Goal: Book appointment/travel/reservation

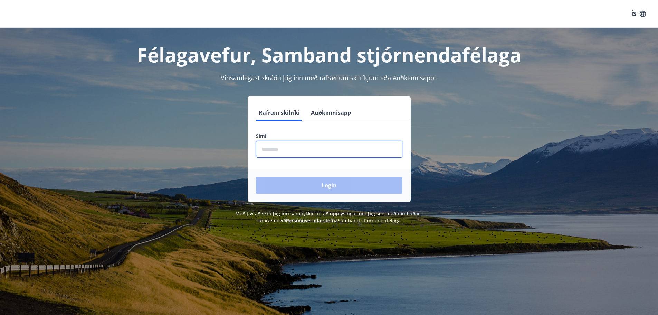
click at [277, 149] on input "phone" at bounding box center [329, 149] width 147 height 17
type input "********"
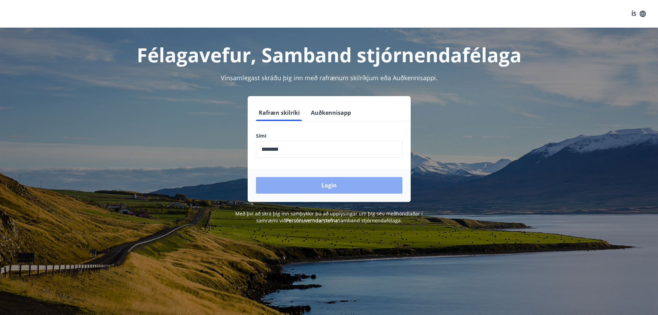
click at [318, 185] on button "Login" at bounding box center [329, 185] width 147 height 17
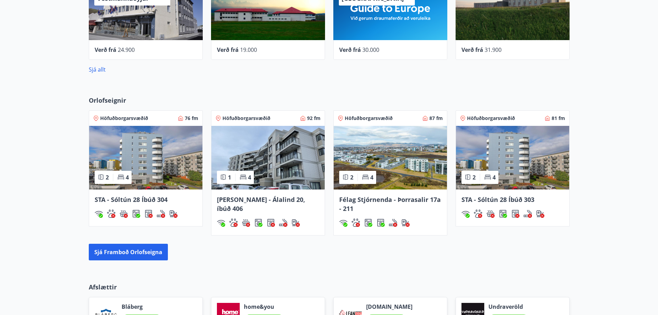
scroll to position [415, 0]
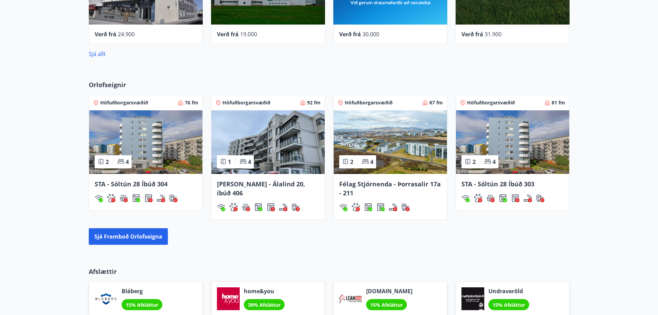
click at [288, 136] on img at bounding box center [268, 142] width 113 height 64
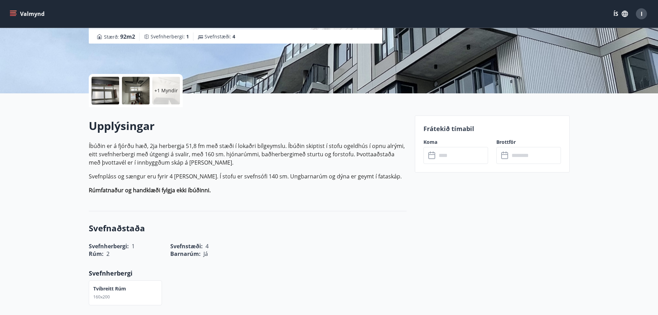
scroll to position [104, 0]
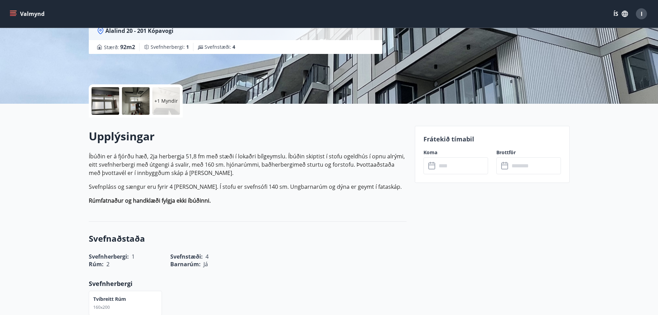
click at [433, 167] on icon at bounding box center [433, 166] width 8 height 8
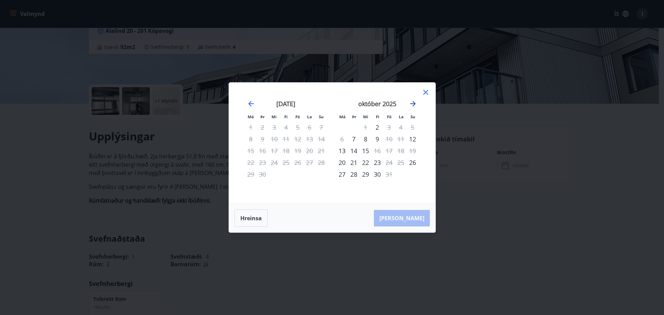
click at [413, 103] on icon "Move forward to switch to the next month." at bounding box center [413, 104] width 8 height 8
click at [389, 151] on div "14" at bounding box center [389, 151] width 12 height 12
click at [426, 90] on icon at bounding box center [425, 92] width 8 height 8
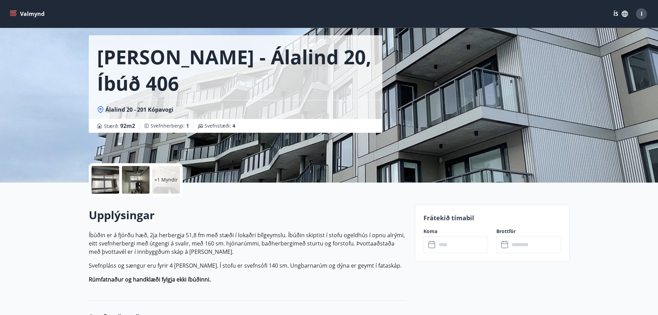
scroll to position [0, 0]
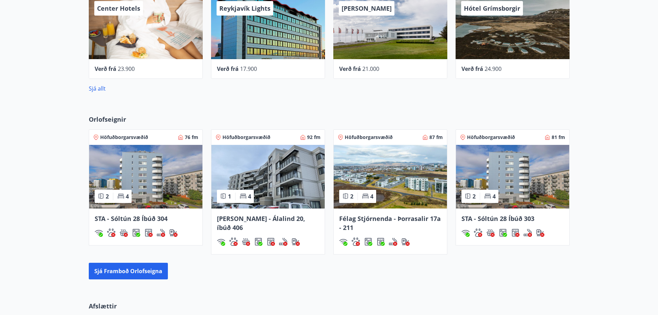
scroll to position [397, 0]
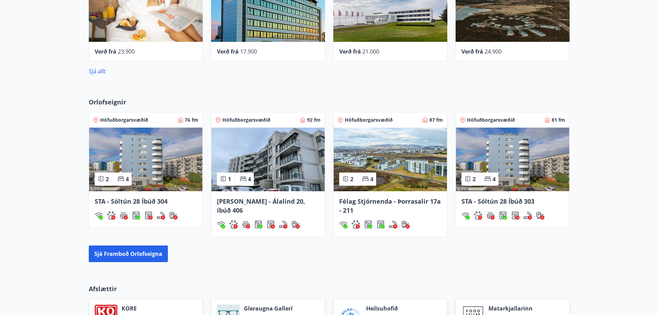
click at [417, 163] on img at bounding box center [390, 160] width 113 height 64
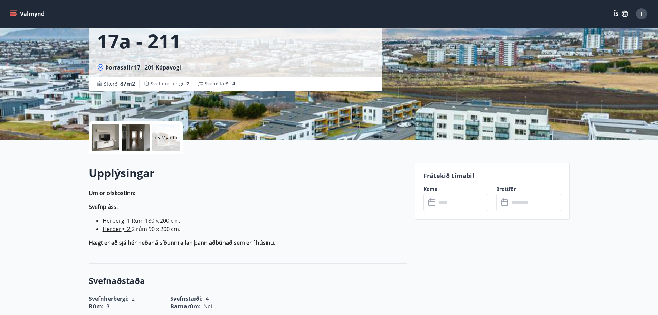
scroll to position [69, 0]
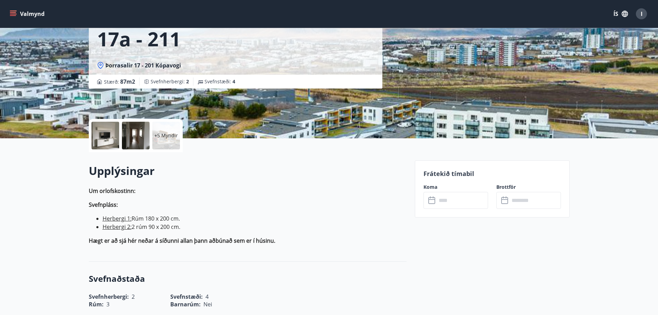
click at [432, 202] on icon at bounding box center [433, 200] width 8 height 8
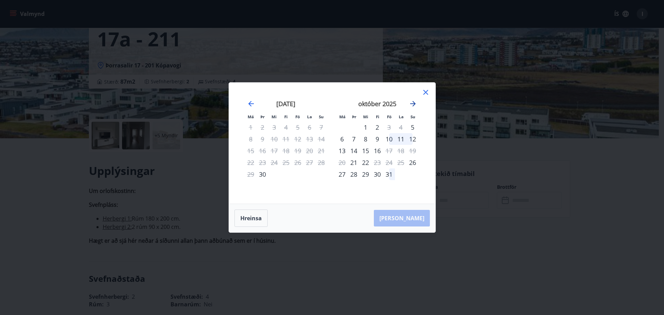
click at [413, 102] on icon "Move forward to switch to the next month." at bounding box center [413, 104] width 6 height 6
click at [388, 151] on div "14" at bounding box center [389, 151] width 12 height 12
click at [430, 90] on div "Má Þr Mi Fi Fö La Su Má Þr Mi Fi Fö La Su september 2025 1 2 3 4 5 6 7 8 9 10 1…" at bounding box center [332, 143] width 206 height 121
click at [424, 92] on icon at bounding box center [425, 92] width 8 height 8
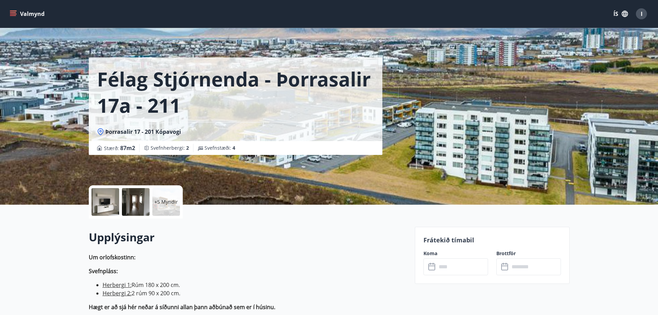
scroll to position [0, 0]
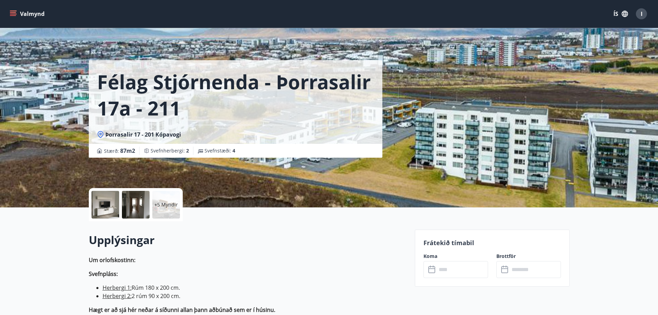
click at [15, 11] on icon "menu" at bounding box center [13, 13] width 7 height 7
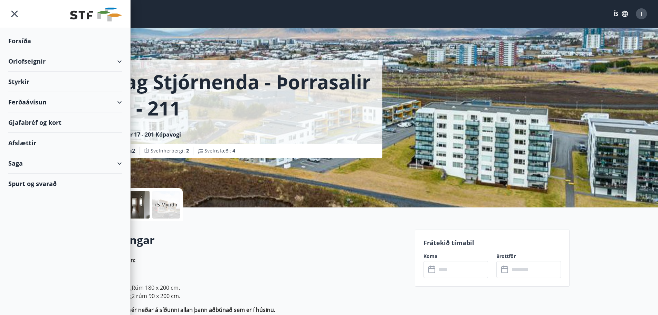
click at [117, 62] on div "Orlofseignir" at bounding box center [65, 61] width 114 height 20
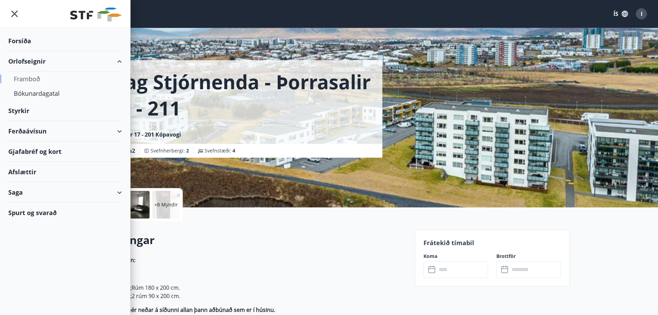
click at [30, 79] on div "Framboð" at bounding box center [65, 79] width 103 height 15
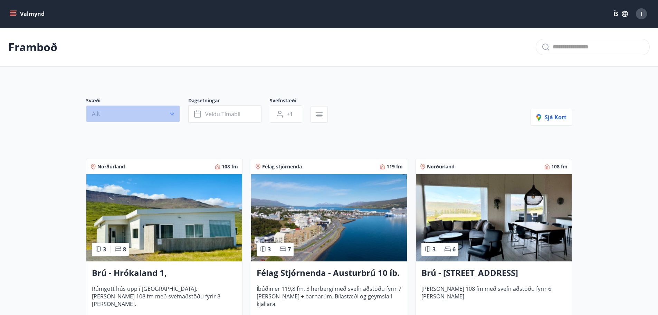
click at [172, 113] on icon "button" at bounding box center [172, 113] width 7 height 7
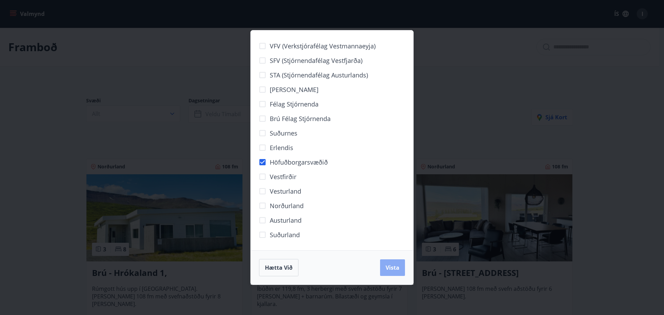
click at [386, 268] on span "Vista" at bounding box center [392, 268] width 14 height 8
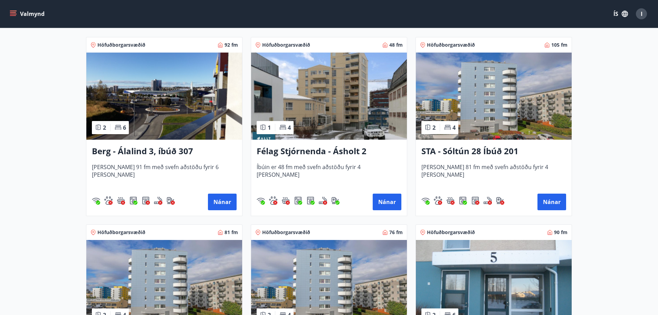
click at [167, 100] on img at bounding box center [164, 96] width 156 height 87
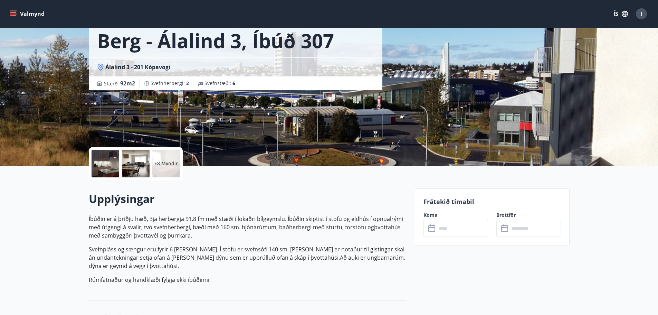
scroll to position [104, 0]
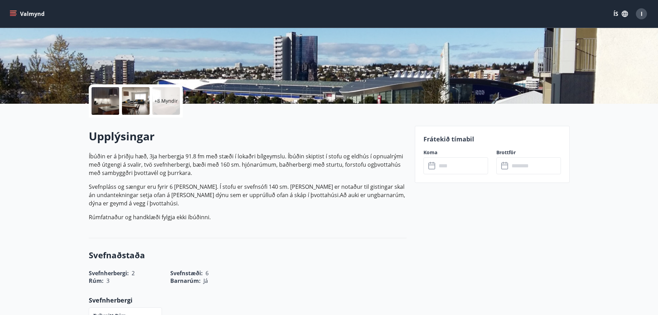
click at [431, 166] on icon at bounding box center [433, 166] width 8 height 8
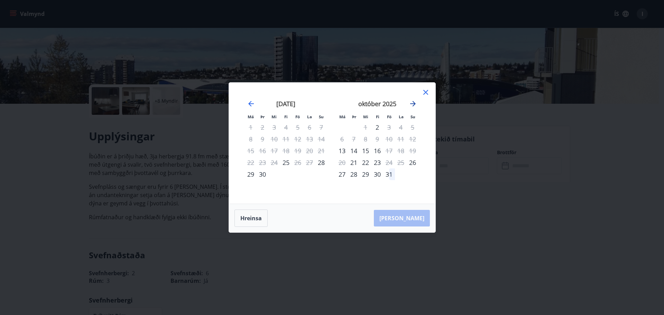
click at [413, 106] on icon "Move forward to switch to the next month." at bounding box center [413, 104] width 6 height 6
click at [424, 93] on icon at bounding box center [425, 92] width 8 height 8
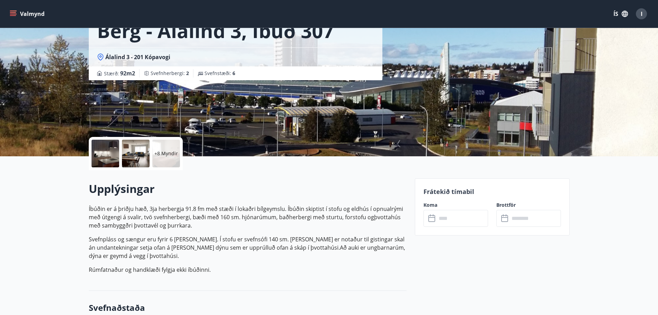
scroll to position [0, 0]
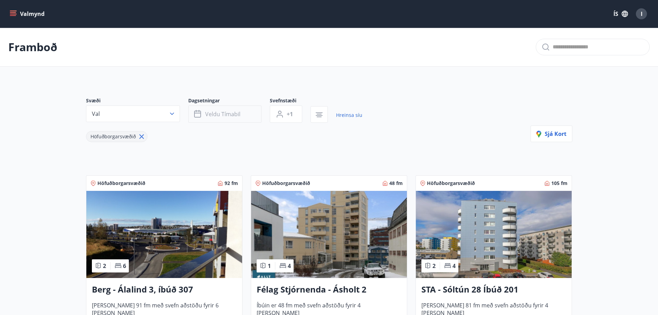
click at [197, 114] on icon "button" at bounding box center [198, 114] width 8 height 8
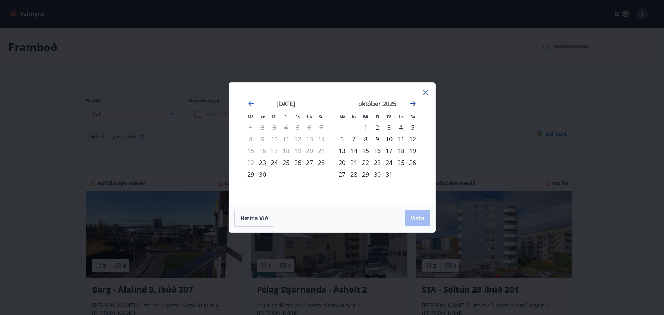
click at [414, 103] on icon "Move forward to switch to the next month." at bounding box center [413, 104] width 8 height 8
click at [390, 151] on div "14" at bounding box center [389, 151] width 12 height 12
click at [401, 151] on div "15" at bounding box center [401, 151] width 12 height 12
click at [421, 215] on span "Vista" at bounding box center [417, 218] width 14 height 8
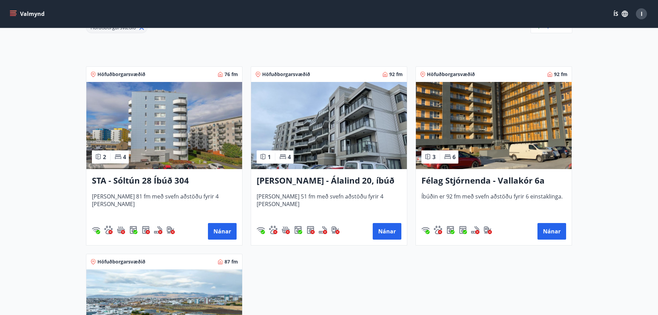
scroll to position [173, 0]
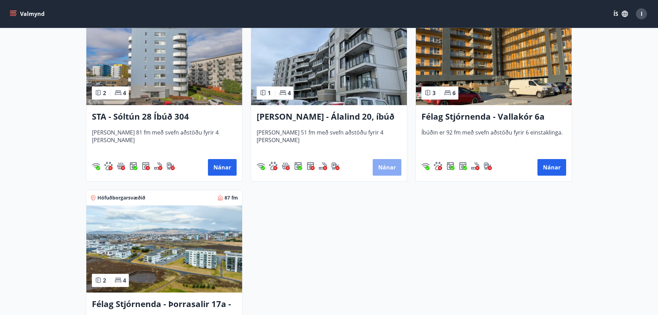
click at [382, 166] on button "Nánar" at bounding box center [387, 167] width 29 height 17
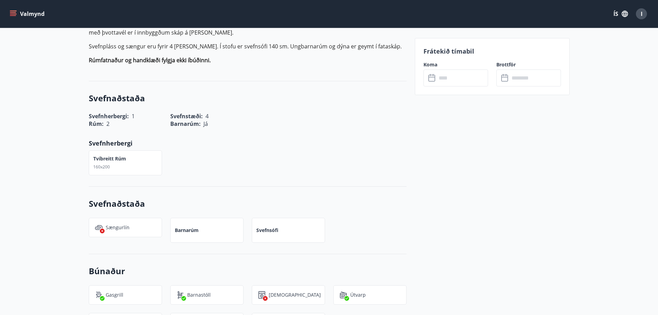
scroll to position [71, 0]
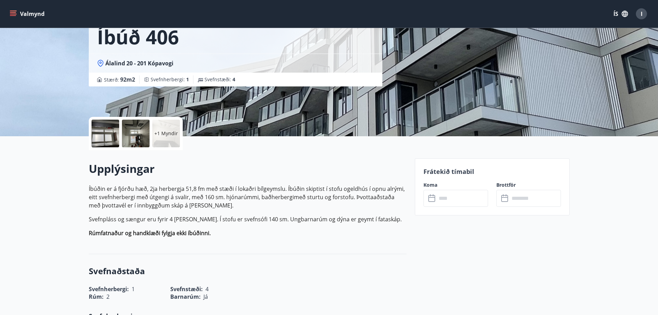
click at [433, 199] on icon at bounding box center [433, 198] width 8 height 8
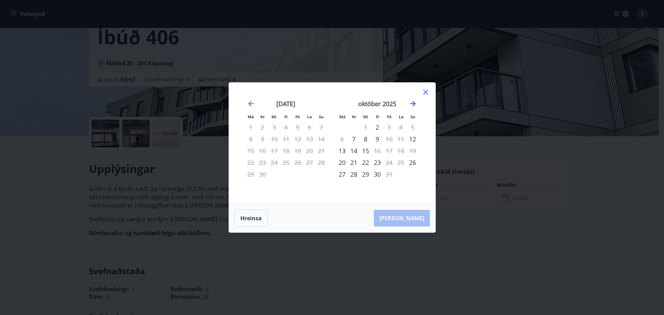
click at [415, 101] on icon "Move forward to switch to the next month." at bounding box center [413, 104] width 8 height 8
click at [388, 151] on div "14" at bounding box center [389, 151] width 12 height 12
click at [401, 151] on div "15" at bounding box center [401, 151] width 12 height 12
click at [425, 92] on icon at bounding box center [425, 92] width 8 height 8
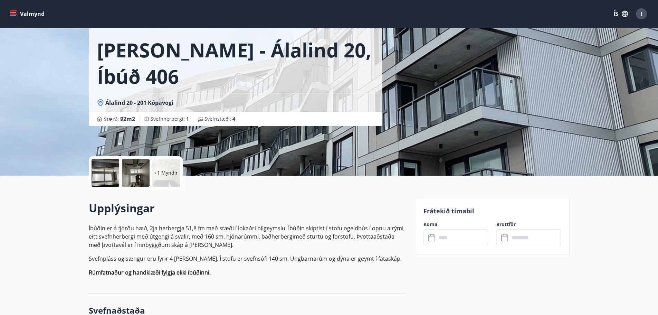
scroll to position [0, 0]
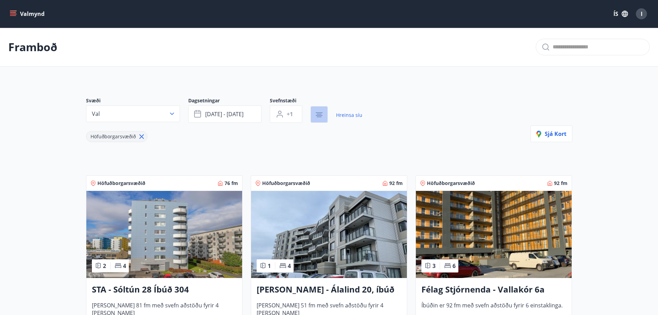
click at [317, 114] on icon "button" at bounding box center [319, 114] width 5 height 1
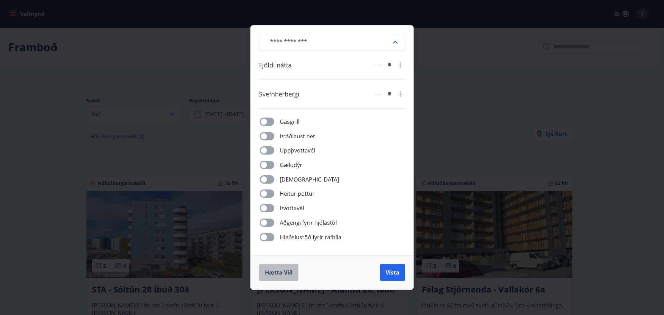
click at [285, 275] on span "Hætta við" at bounding box center [279, 273] width 28 height 8
